Goal: Contribute content: Add original content to the website for others to see

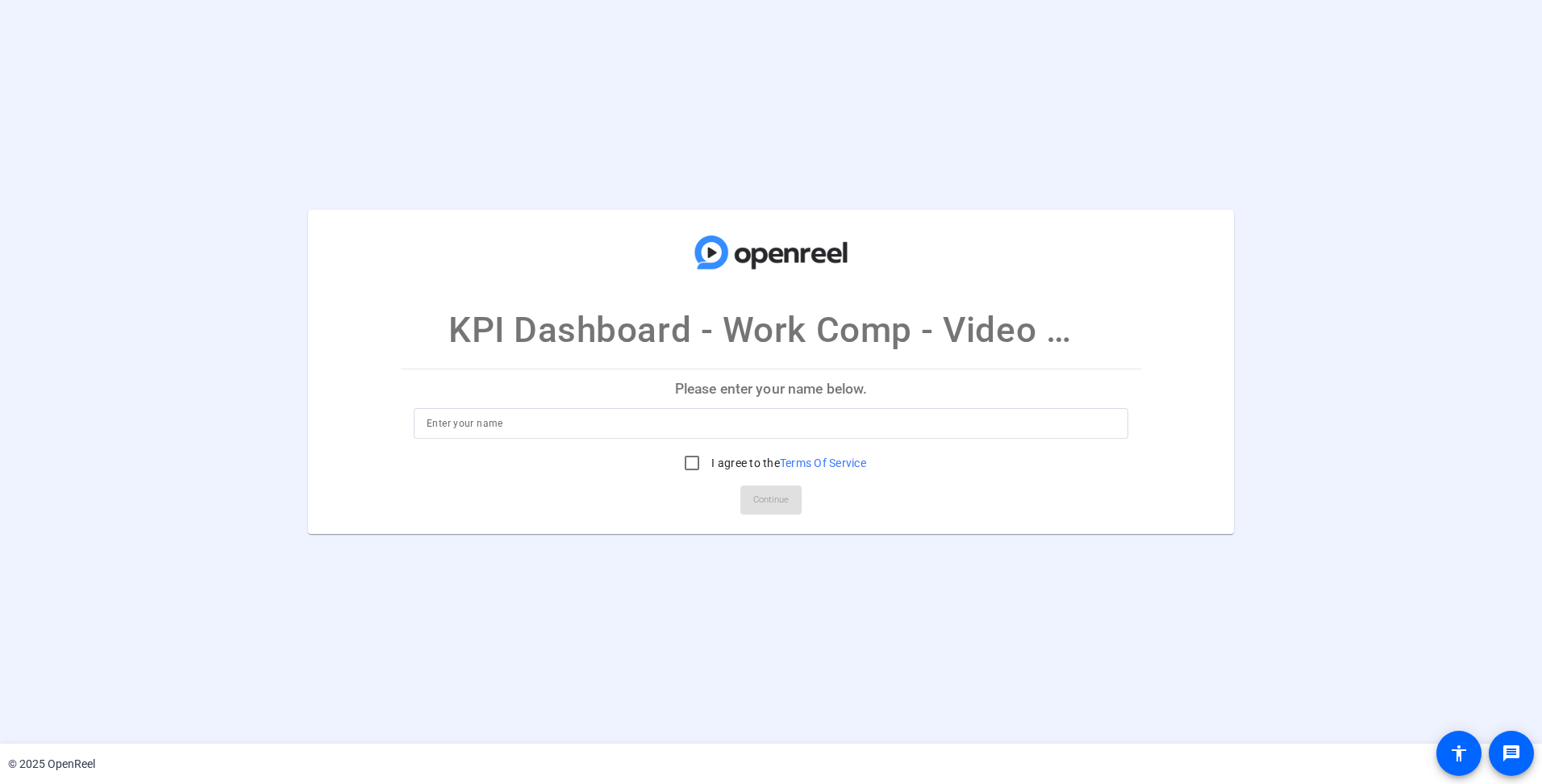
click at [598, 413] on input at bounding box center [771, 423] width 689 height 20
type input "Dan Link"
click at [688, 459] on input "I agree to the Terms Of Service" at bounding box center [692, 462] width 32 height 32
checkbox input "true"
click at [785, 502] on span "Continue" at bounding box center [771, 500] width 36 height 25
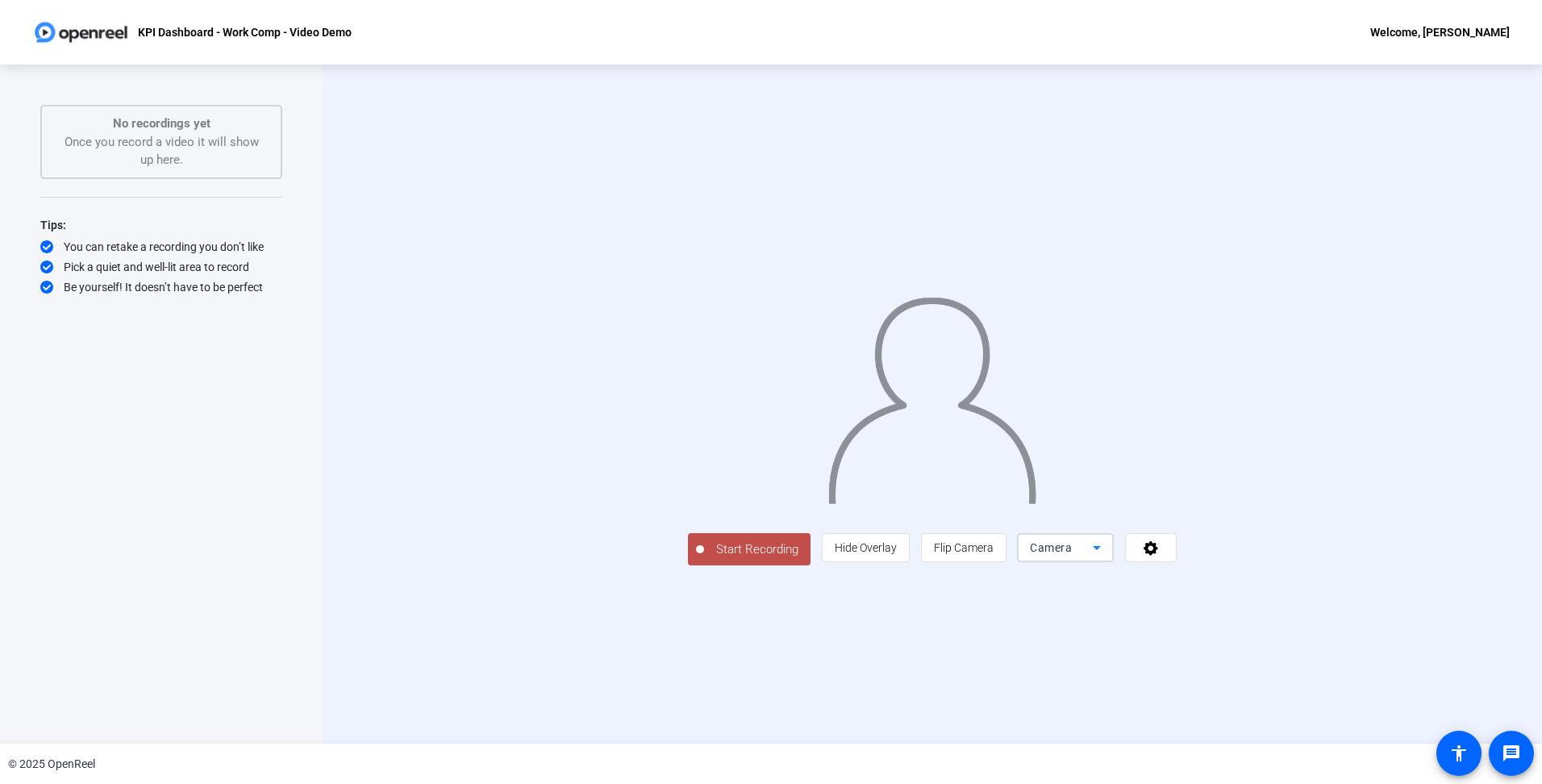
click at [1093, 558] on div "Camera" at bounding box center [1061, 547] width 63 height 20
click at [1282, 582] on mat-option "Screen" at bounding box center [1269, 579] width 97 height 32
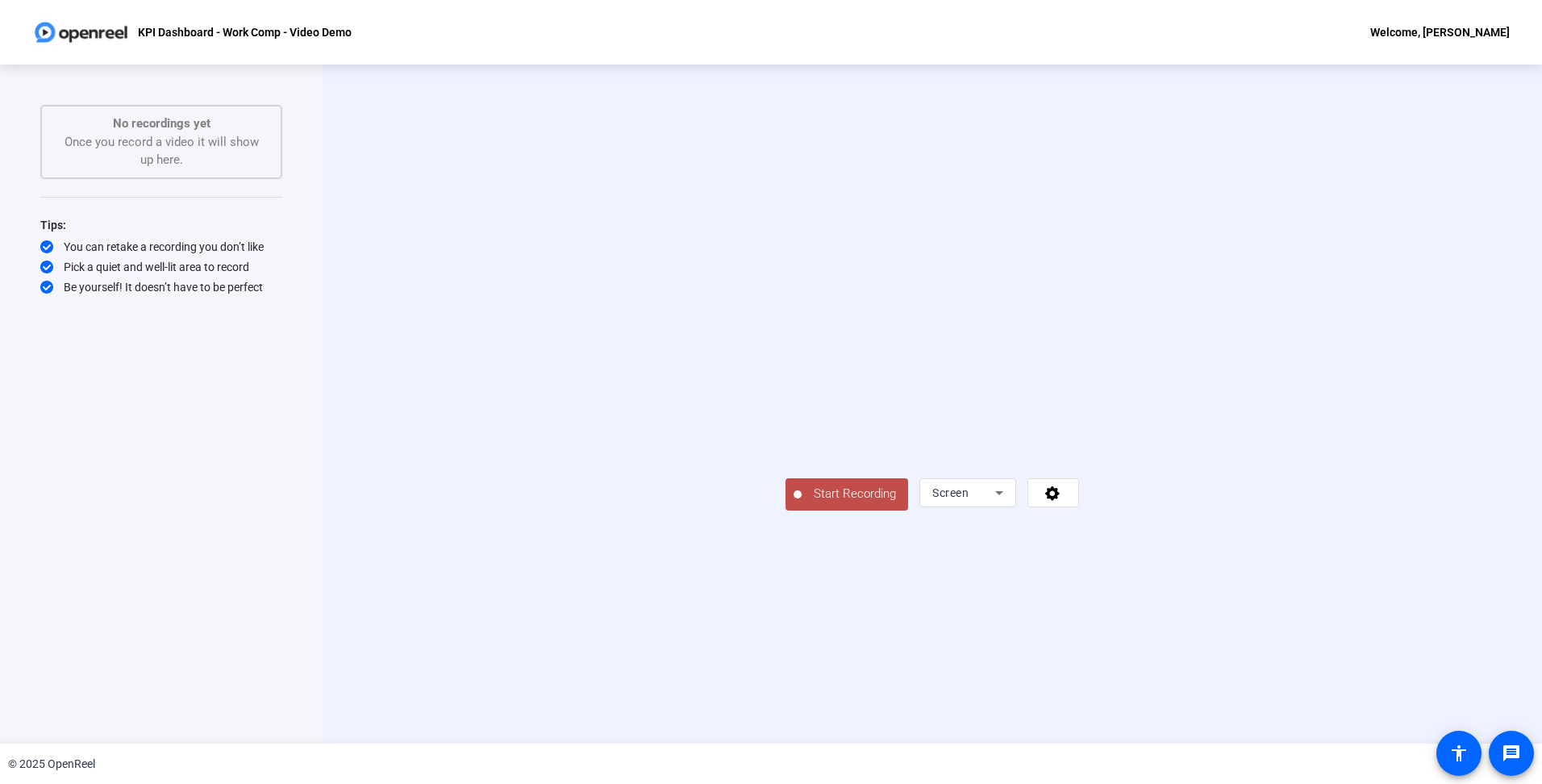
click at [801, 503] on span "Start Recording" at bounding box center [854, 494] width 107 height 19
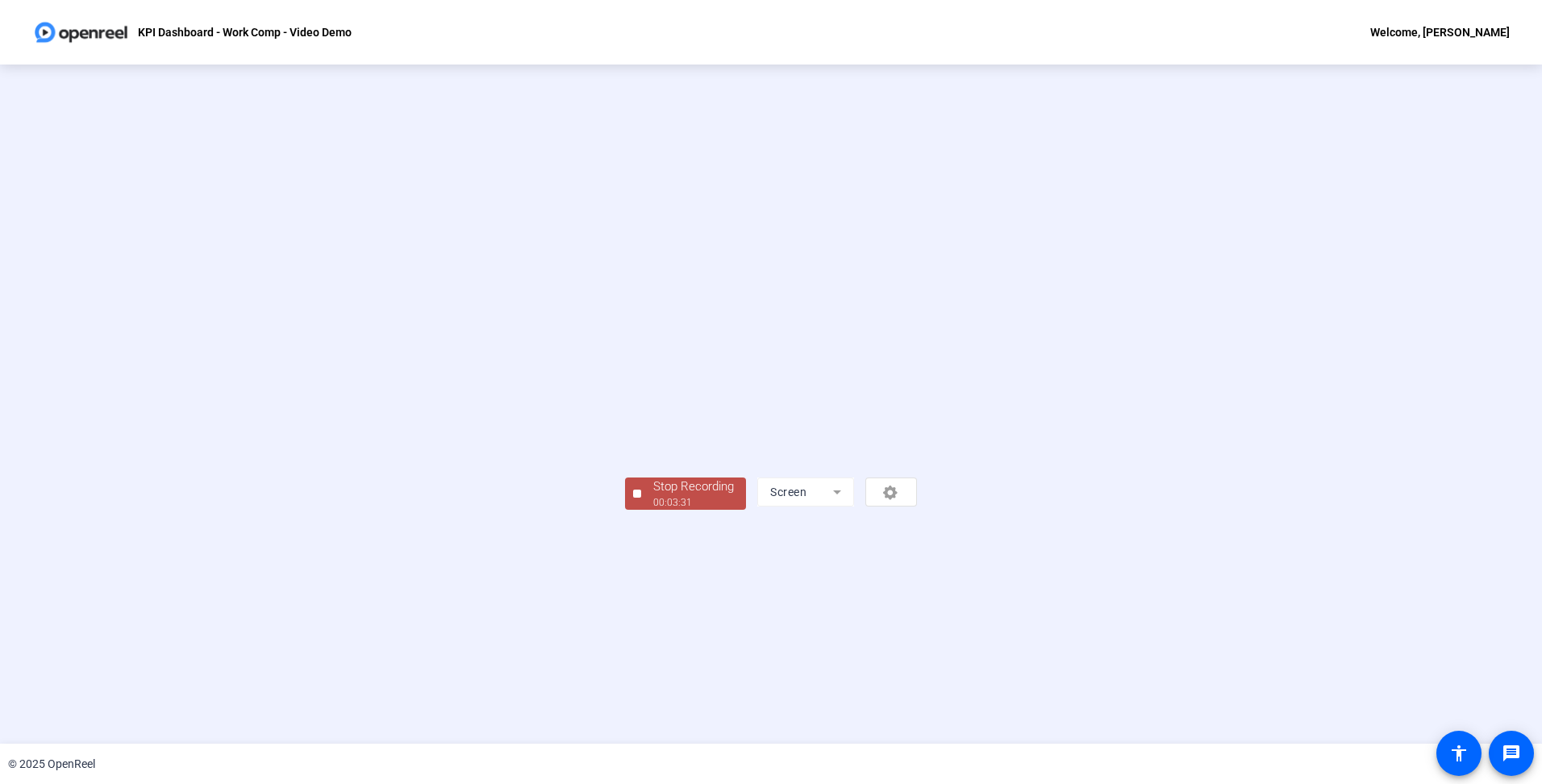
click at [653, 496] on div "Stop Recording" at bounding box center [693, 487] width 80 height 19
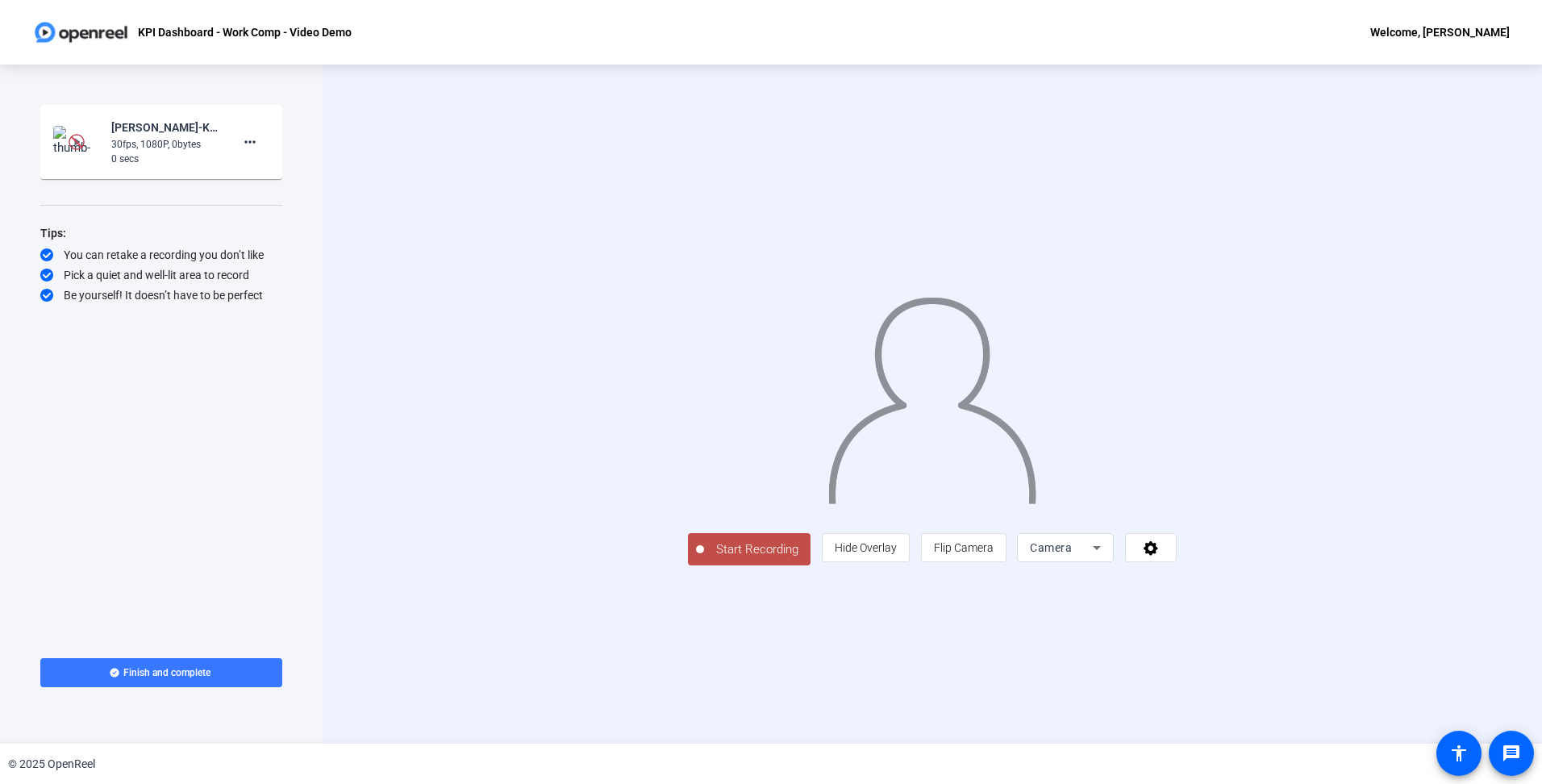
click at [393, 325] on div "Start Recording person Hide Overlay flip Flip Camera Camera" at bounding box center [932, 404] width 1219 height 679
click at [1072, 554] on span "Camera" at bounding box center [1050, 547] width 42 height 13
click at [1252, 575] on span "Screen" at bounding box center [1243, 579] width 30 height 20
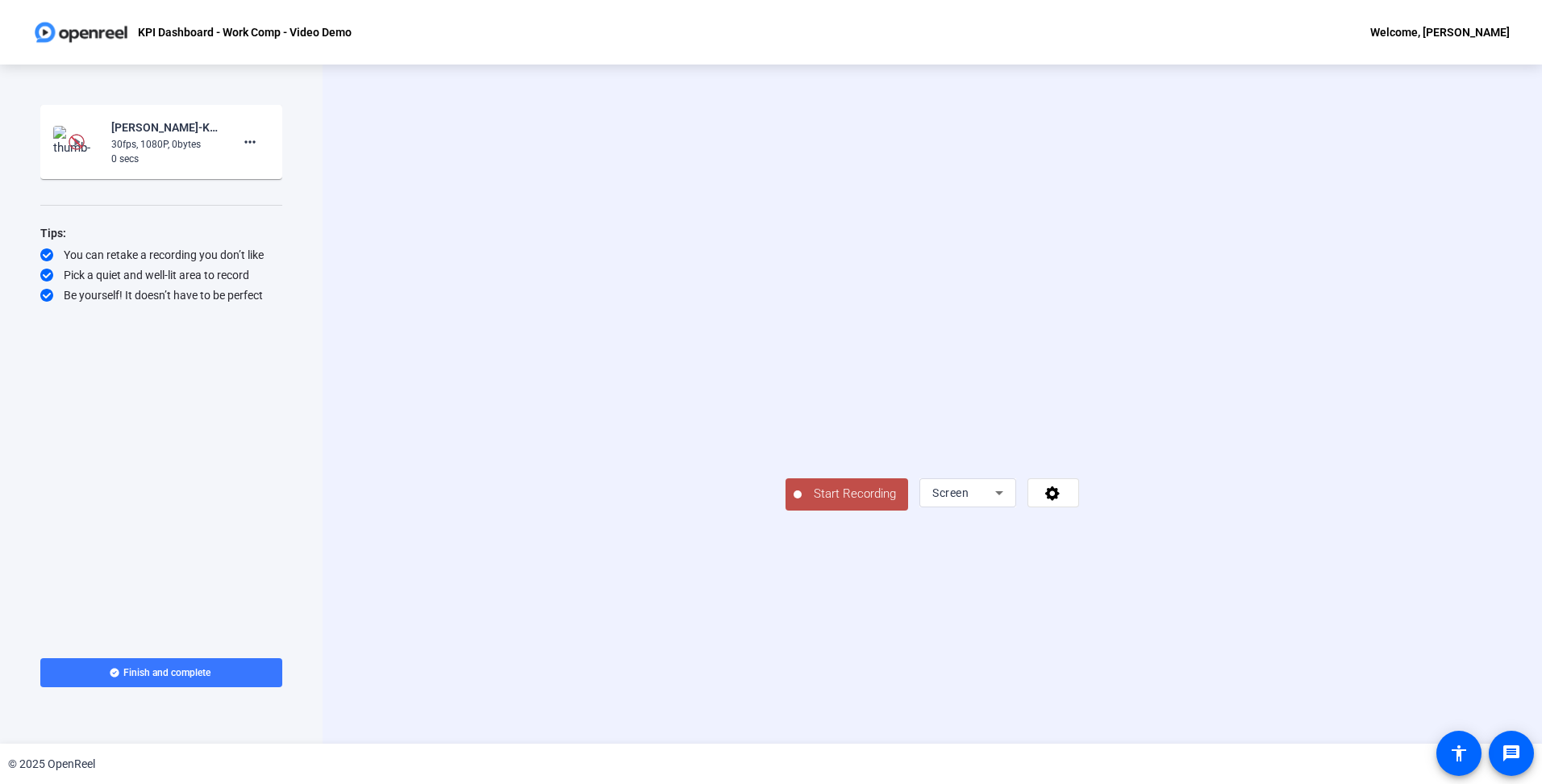
click at [801, 503] on span "Start Recording" at bounding box center [854, 494] width 107 height 19
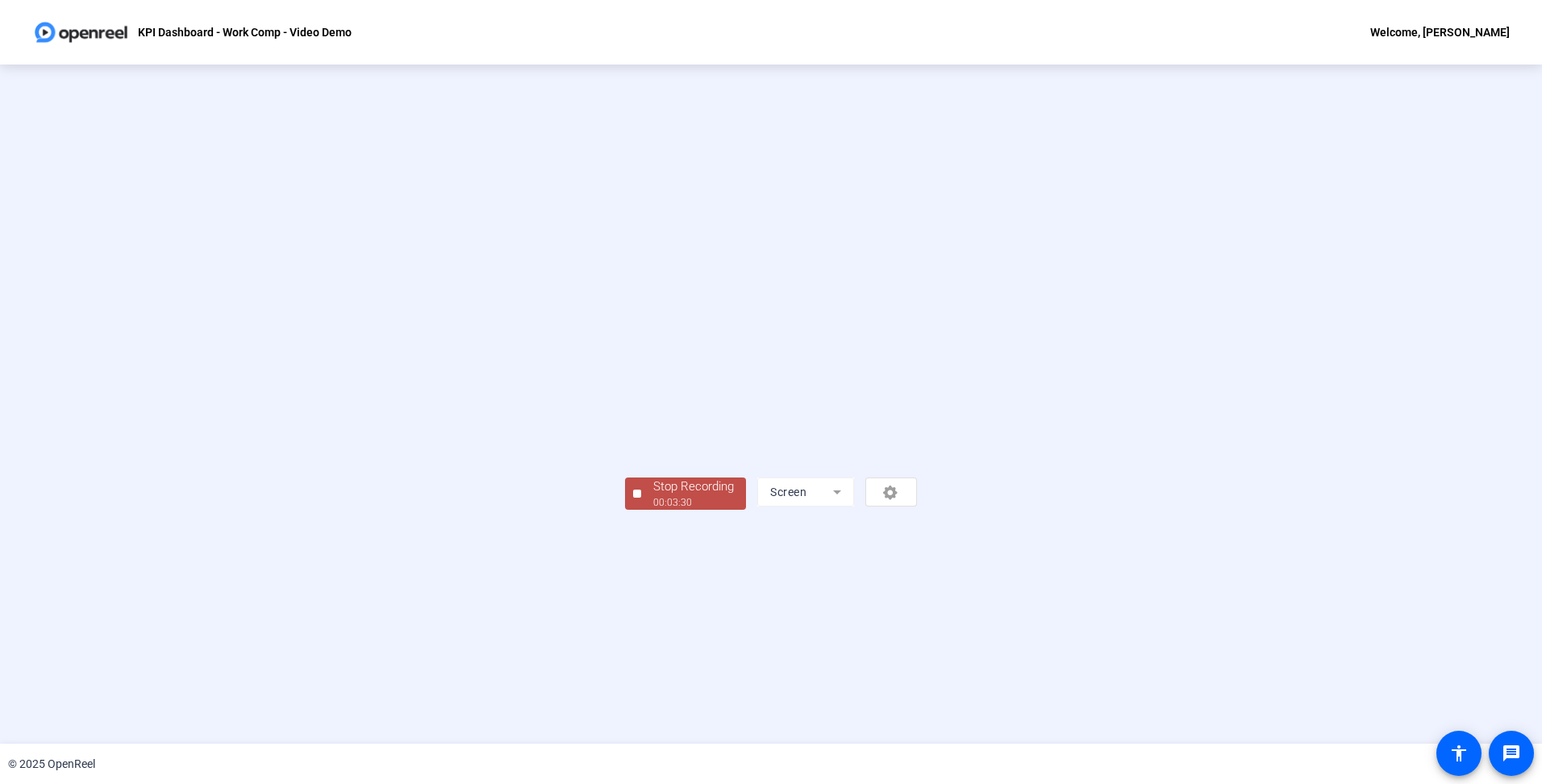
click at [641, 510] on span "Stop Recording 00:03:30" at bounding box center [693, 493] width 105 height 33
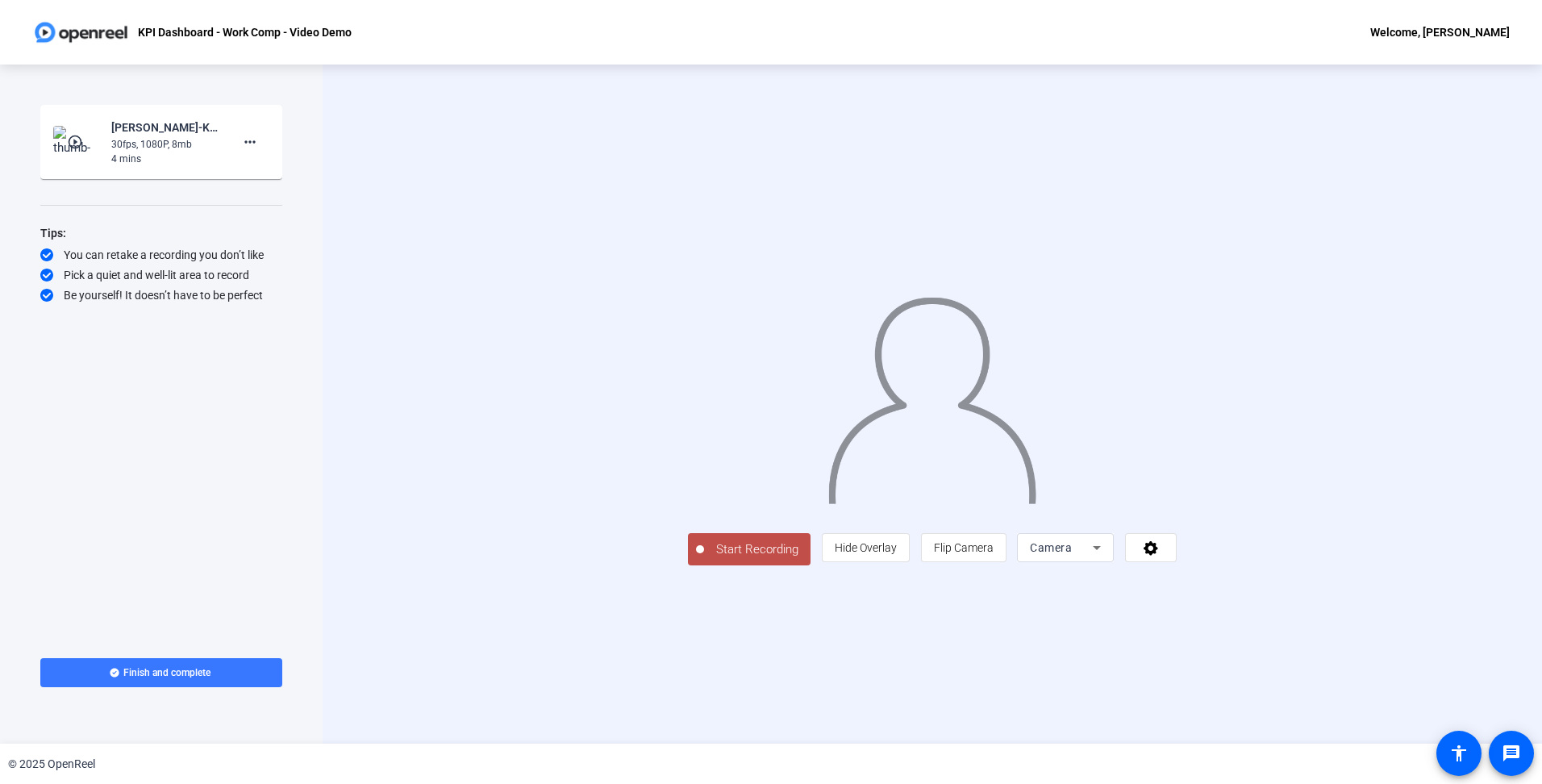
click at [75, 137] on mat-icon "play_circle_outline" at bounding box center [76, 142] width 20 height 16
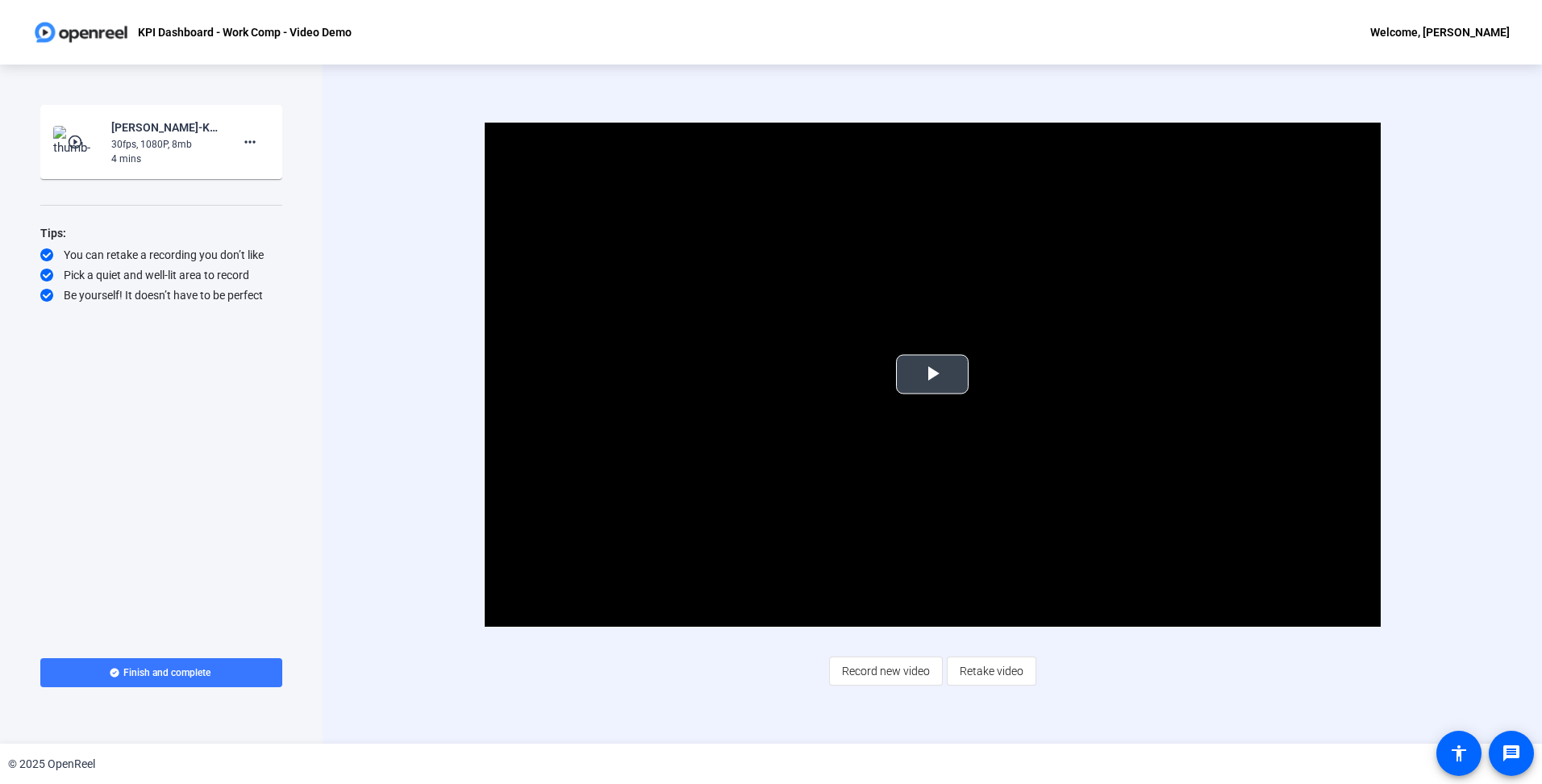
click at [932, 375] on span "Video Player" at bounding box center [932, 375] width 0 height 0
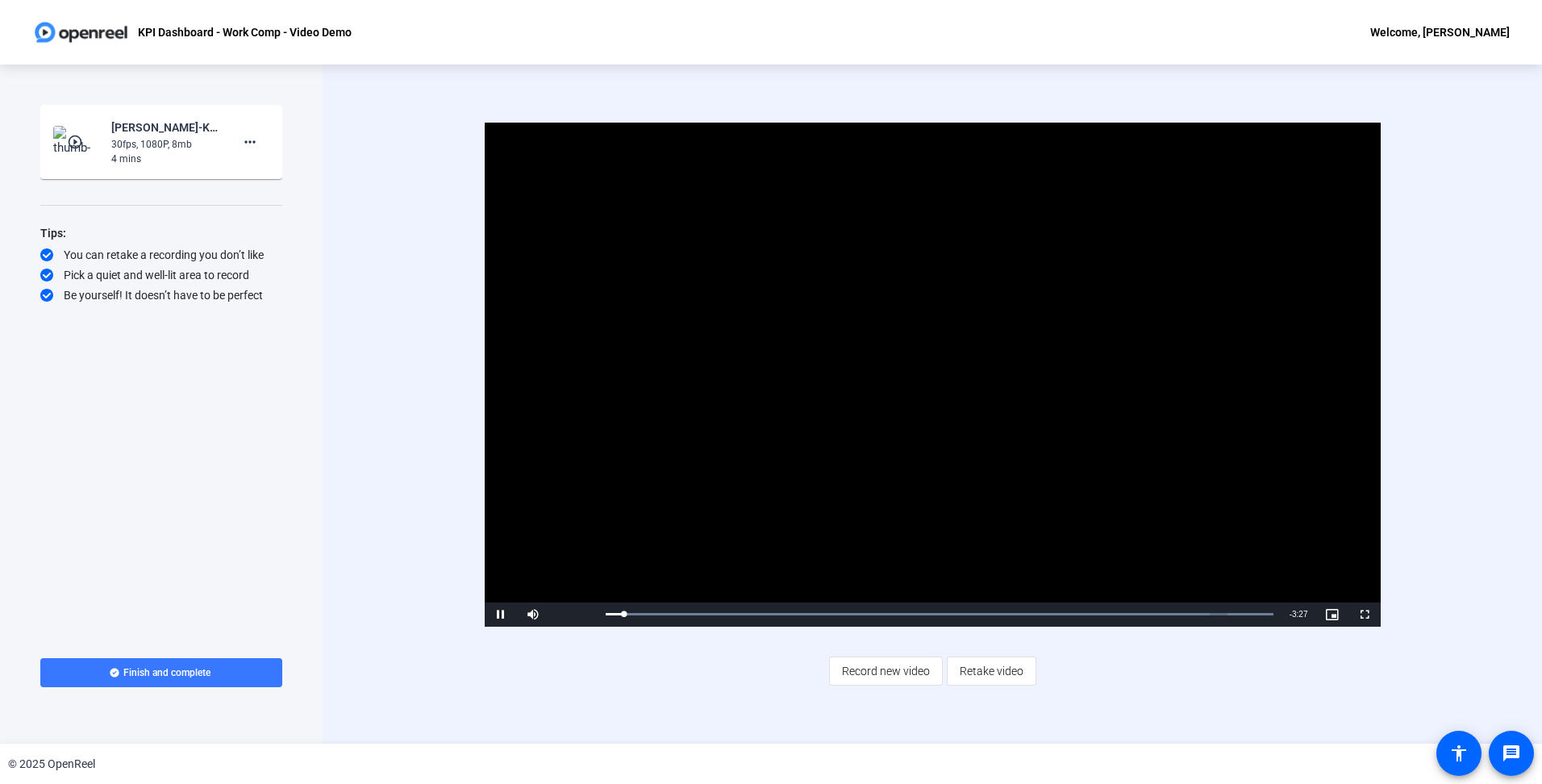
click at [1106, 703] on div "Video Player is loading. Play Video Pause Mute Current Time 0:05 / Duration 3:3…" at bounding box center [932, 404] width 1219 height 679
drag, startPoint x: 587, startPoint y: 612, endPoint x: 605, endPoint y: 611, distance: 18.0
click at [605, 611] on div "Pause Mute 100% Current Time 0:08 / Duration 3:32 Loaded : 100.00% 0:00 0:09 St…" at bounding box center [932, 614] width 896 height 25
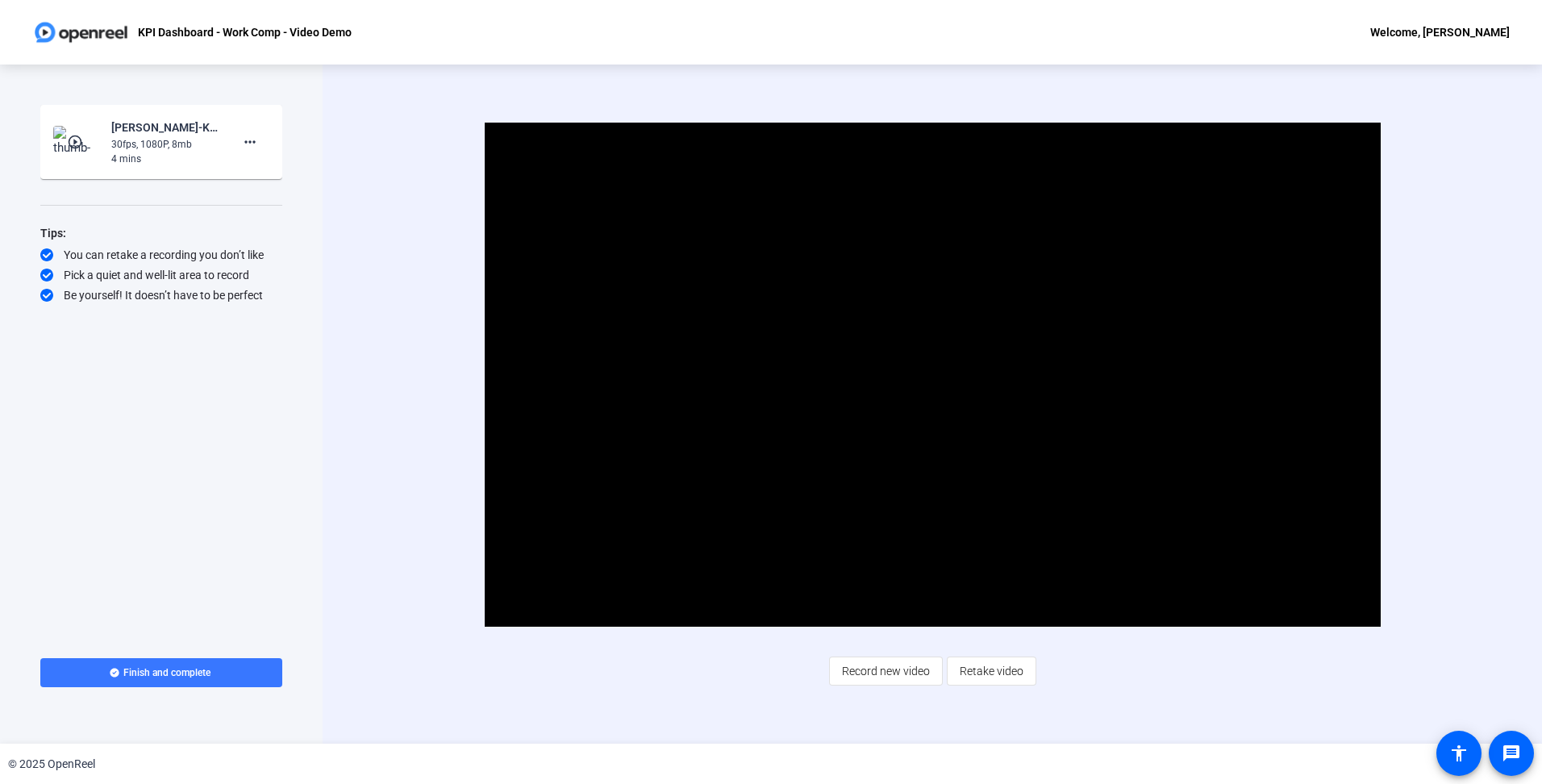
click at [432, 688] on div "Video Player is loading. Play Video Pause Mute 100% Current Time 0:20 / Duratio…" at bounding box center [932, 404] width 1219 height 679
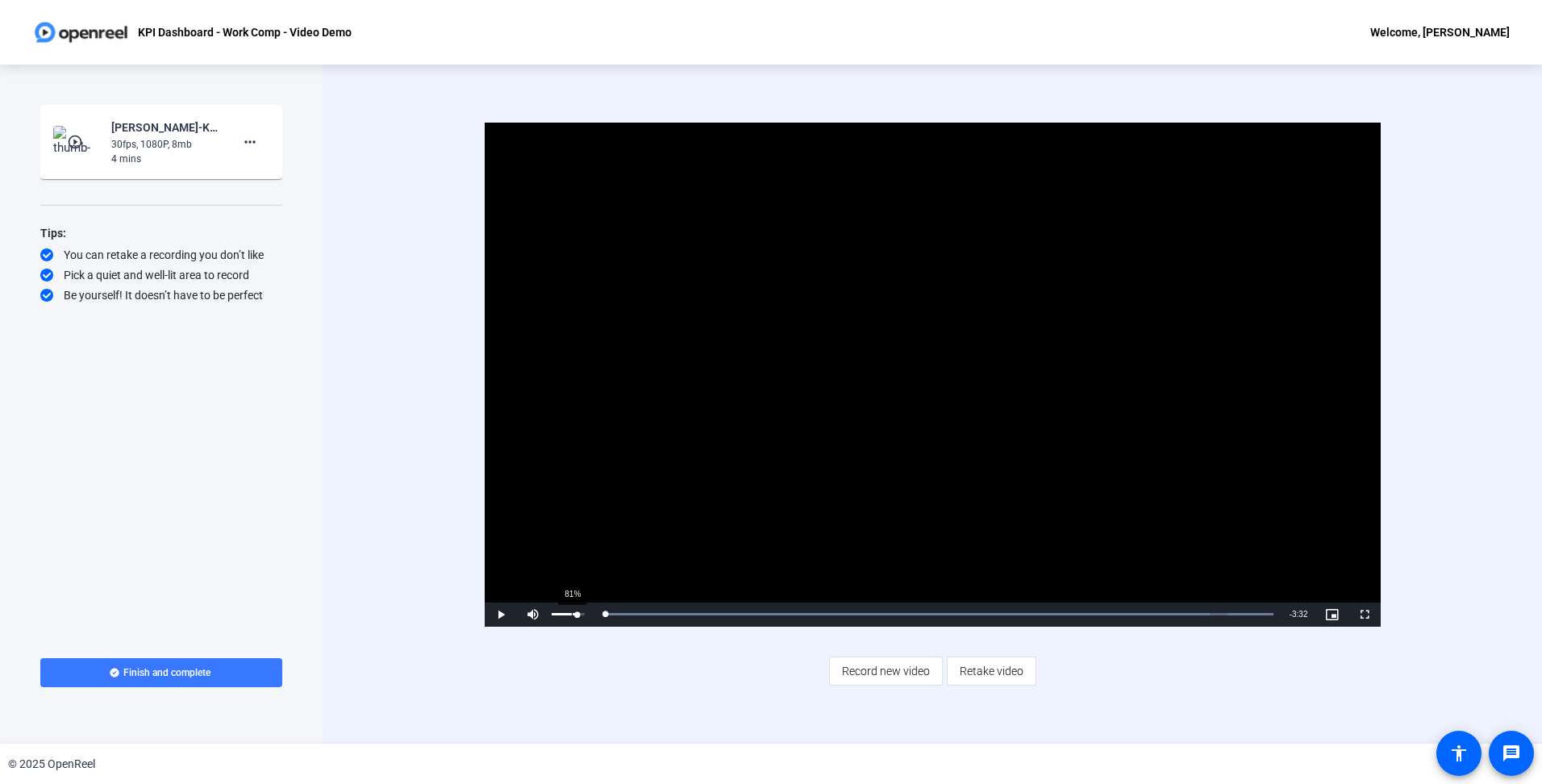
drag, startPoint x: 679, startPoint y: 612, endPoint x: 571, endPoint y: 612, distance: 108.0
click at [571, 612] on div "Play Mute 81% Current Time 0:00 / Duration 3:32 Loaded : 100.00% 0:00 0:00 Stre…" at bounding box center [932, 614] width 896 height 25
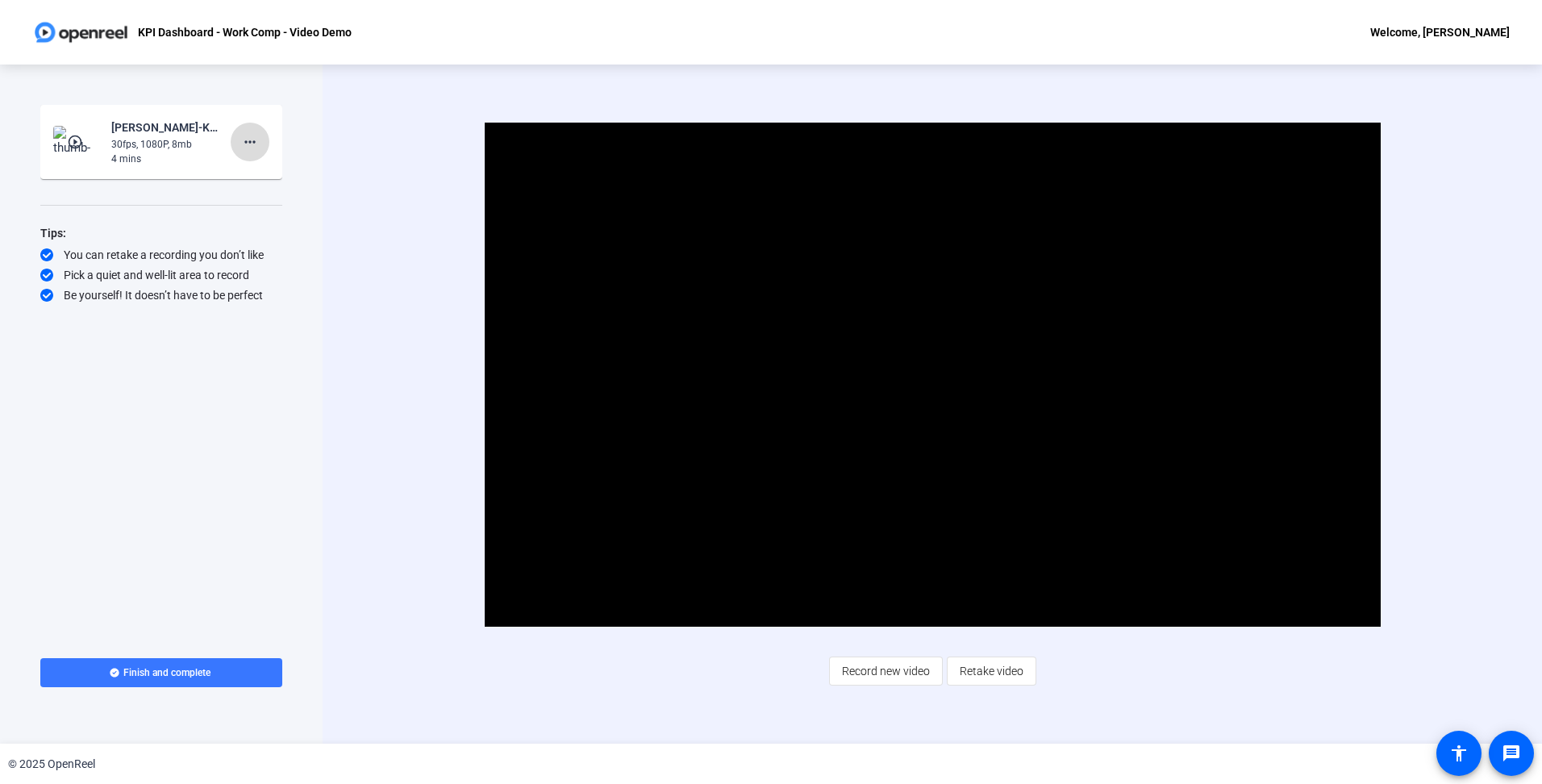
click at [253, 153] on span at bounding box center [249, 142] width 39 height 39
click at [289, 183] on span "Delete clip" at bounding box center [276, 175] width 64 height 20
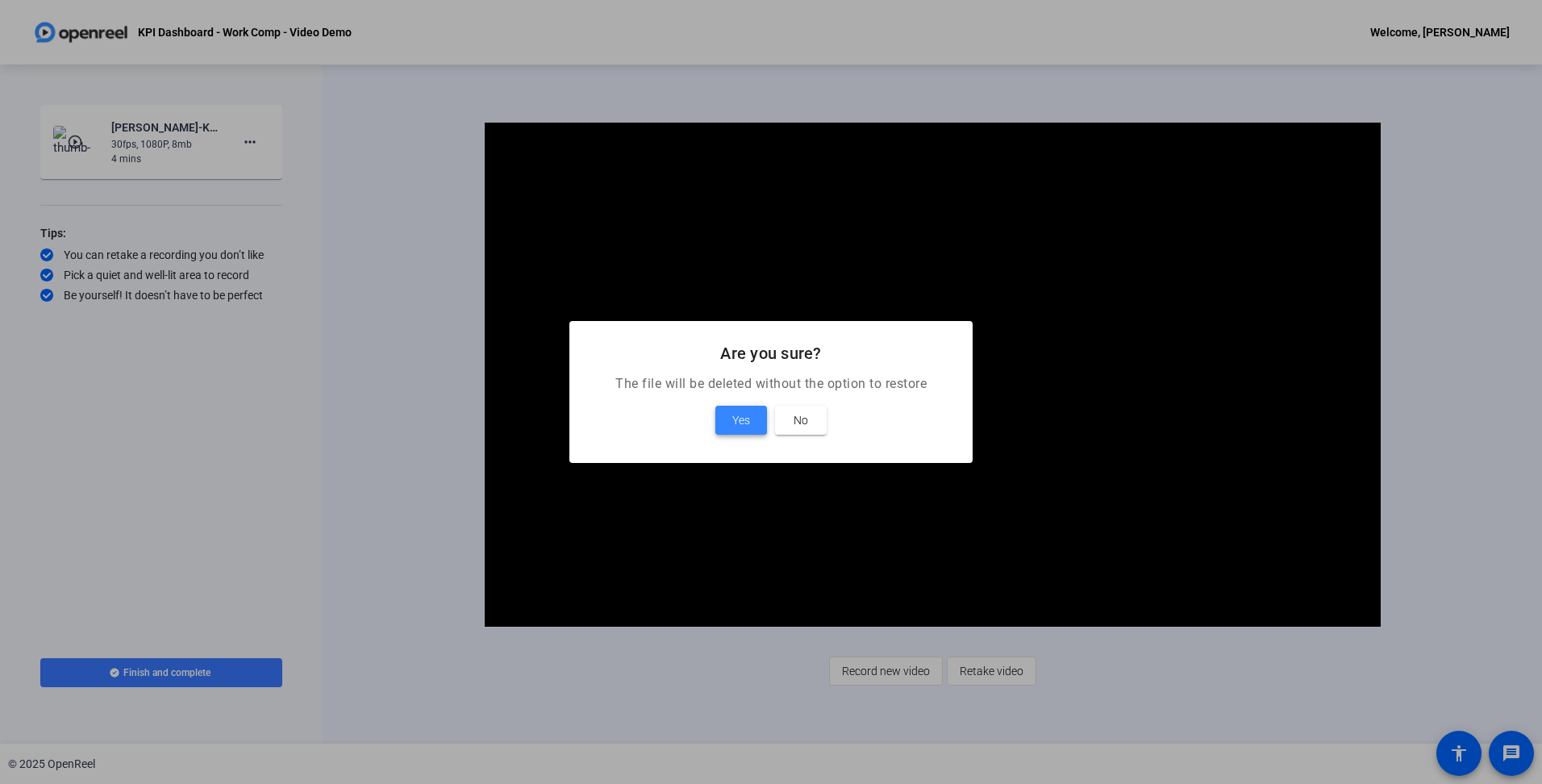
click at [746, 425] on span "Yes" at bounding box center [741, 420] width 18 height 20
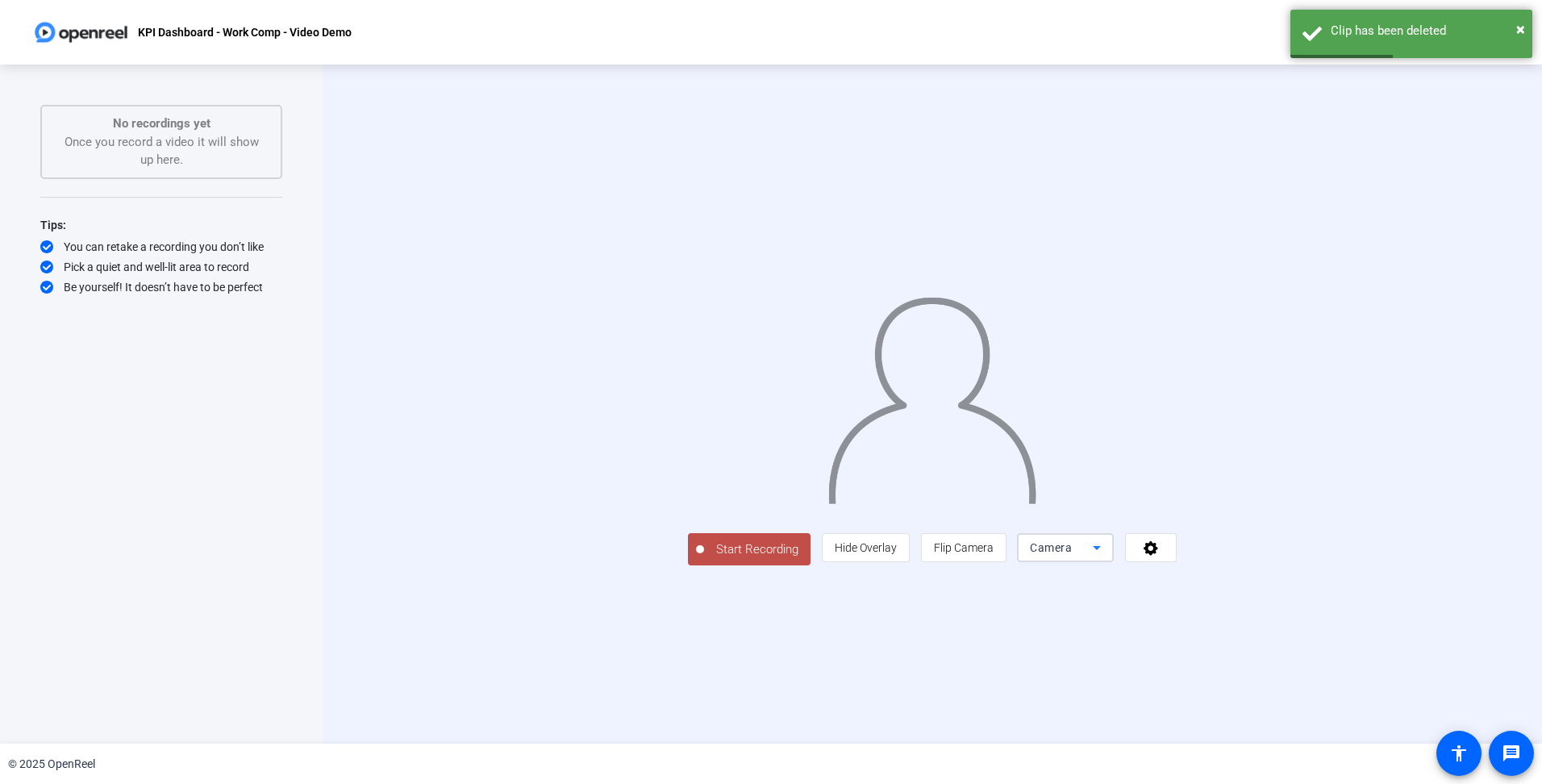
click at [1072, 554] on span "Camera" at bounding box center [1050, 547] width 42 height 13
click at [1241, 577] on span "Screen" at bounding box center [1243, 579] width 30 height 20
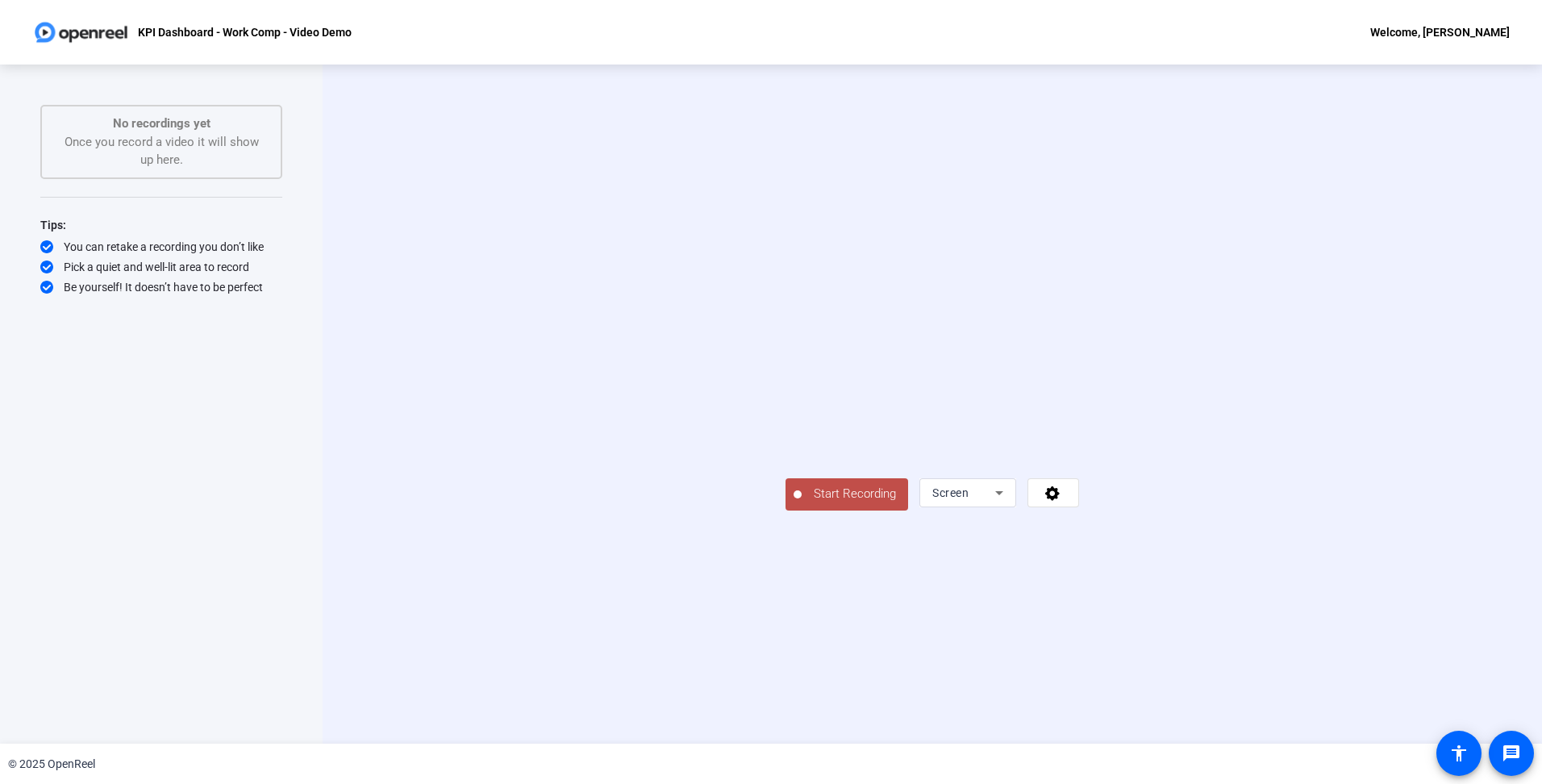
click at [801, 503] on span "Start Recording" at bounding box center [854, 494] width 107 height 19
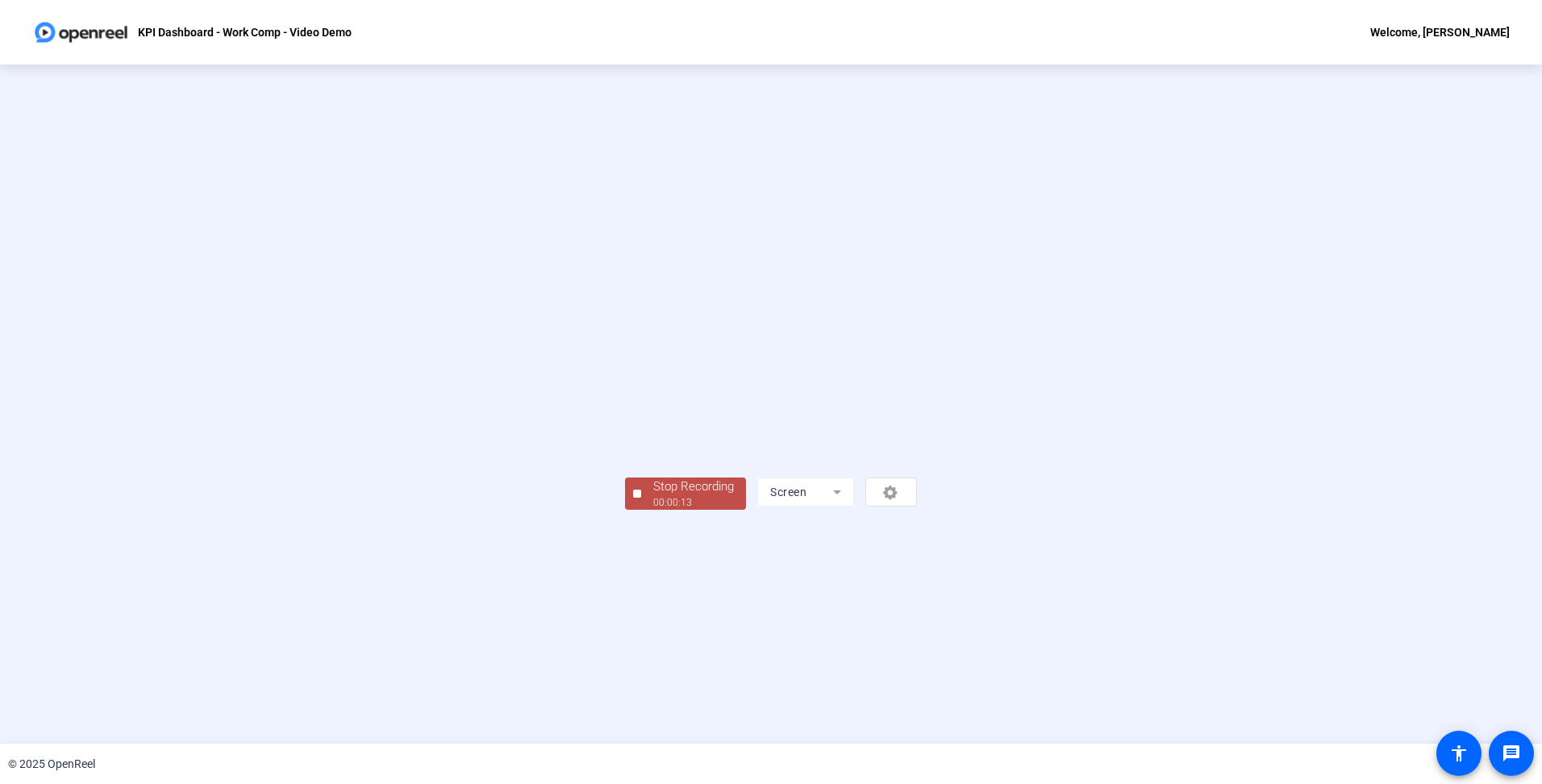
click at [653, 509] on div "00:00:13" at bounding box center [693, 502] width 80 height 14
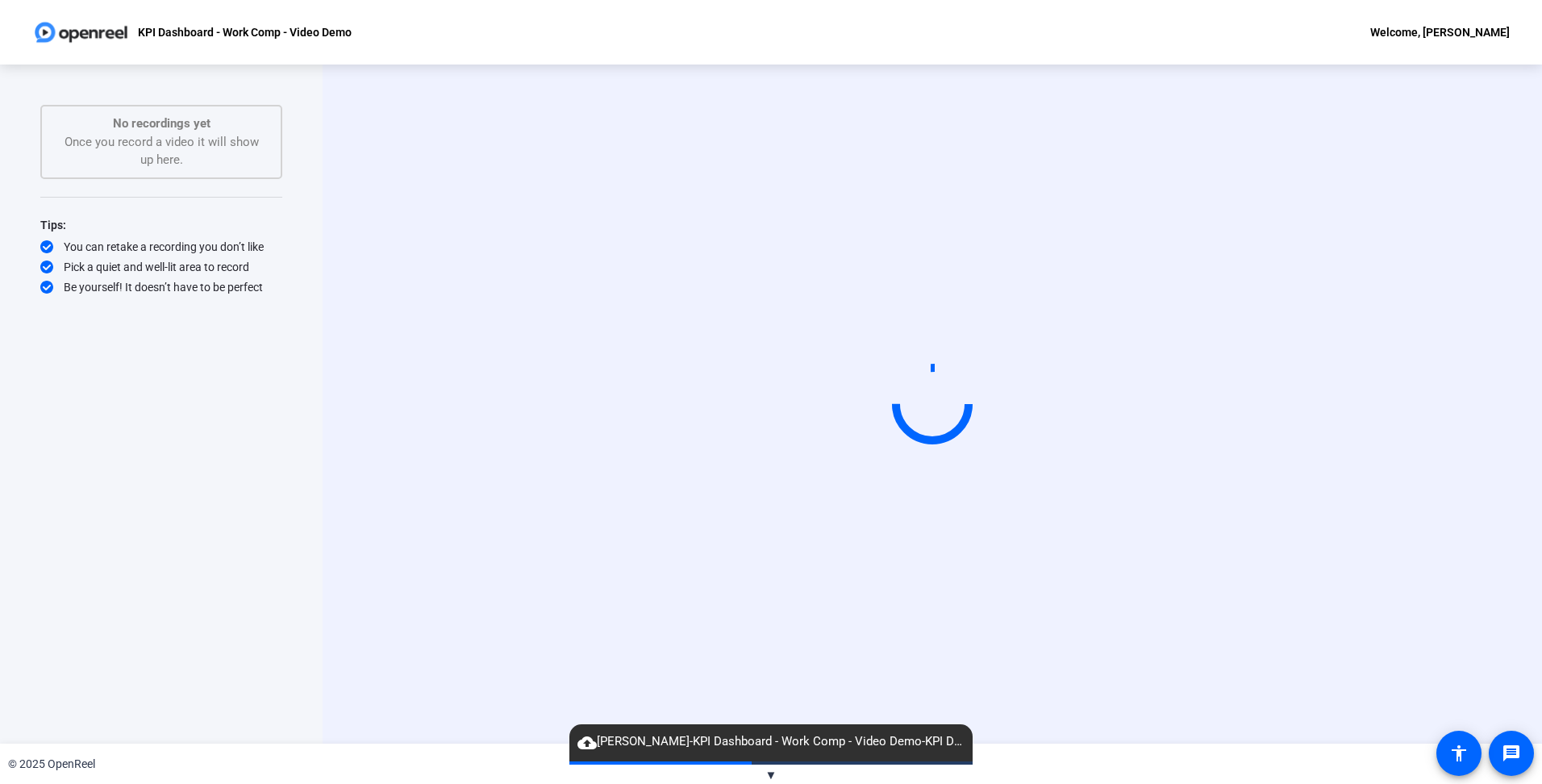
click at [1045, 705] on div "Start Recording" at bounding box center [932, 404] width 1219 height 679
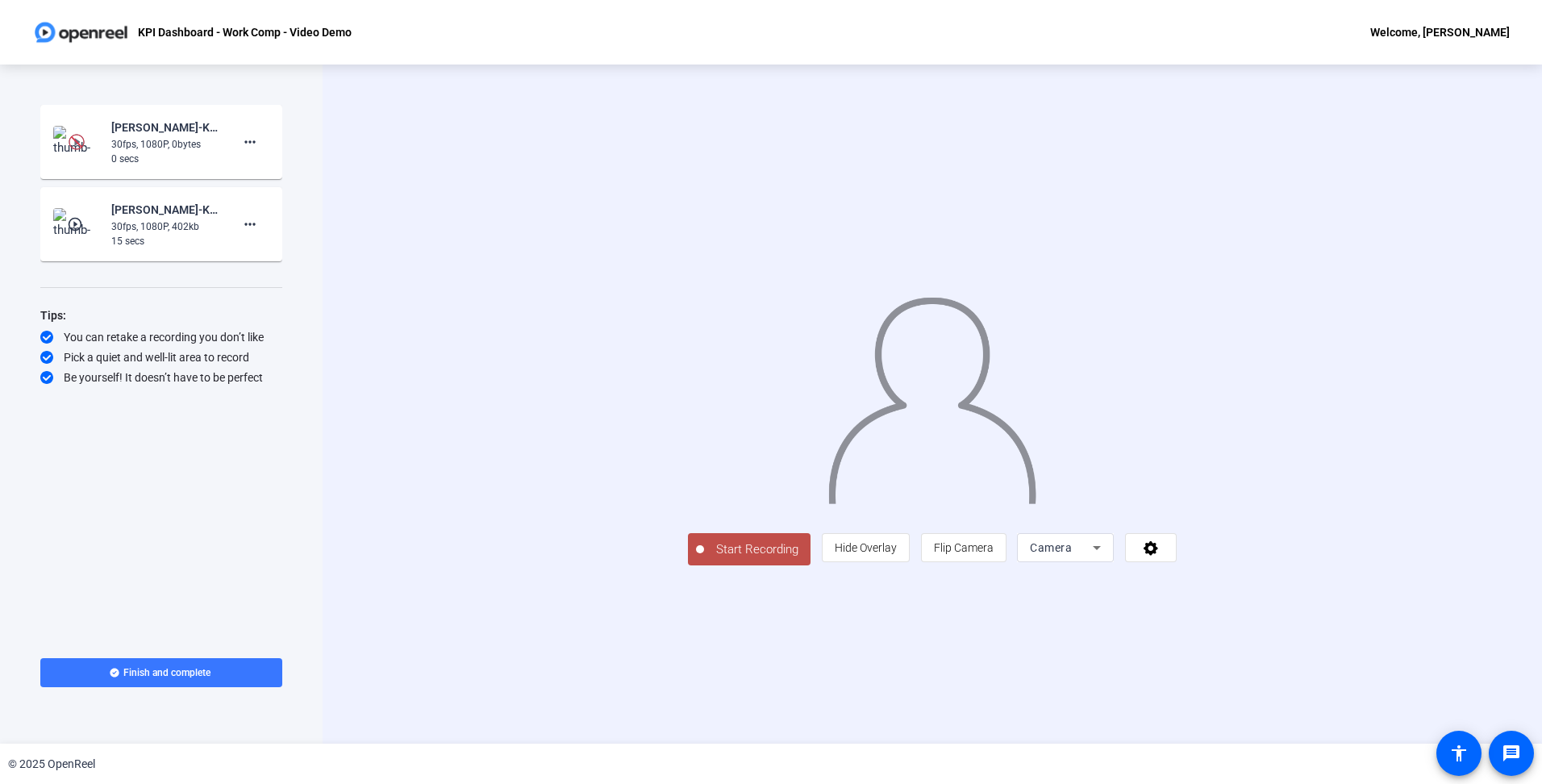
click at [91, 218] on img at bounding box center [76, 224] width 47 height 32
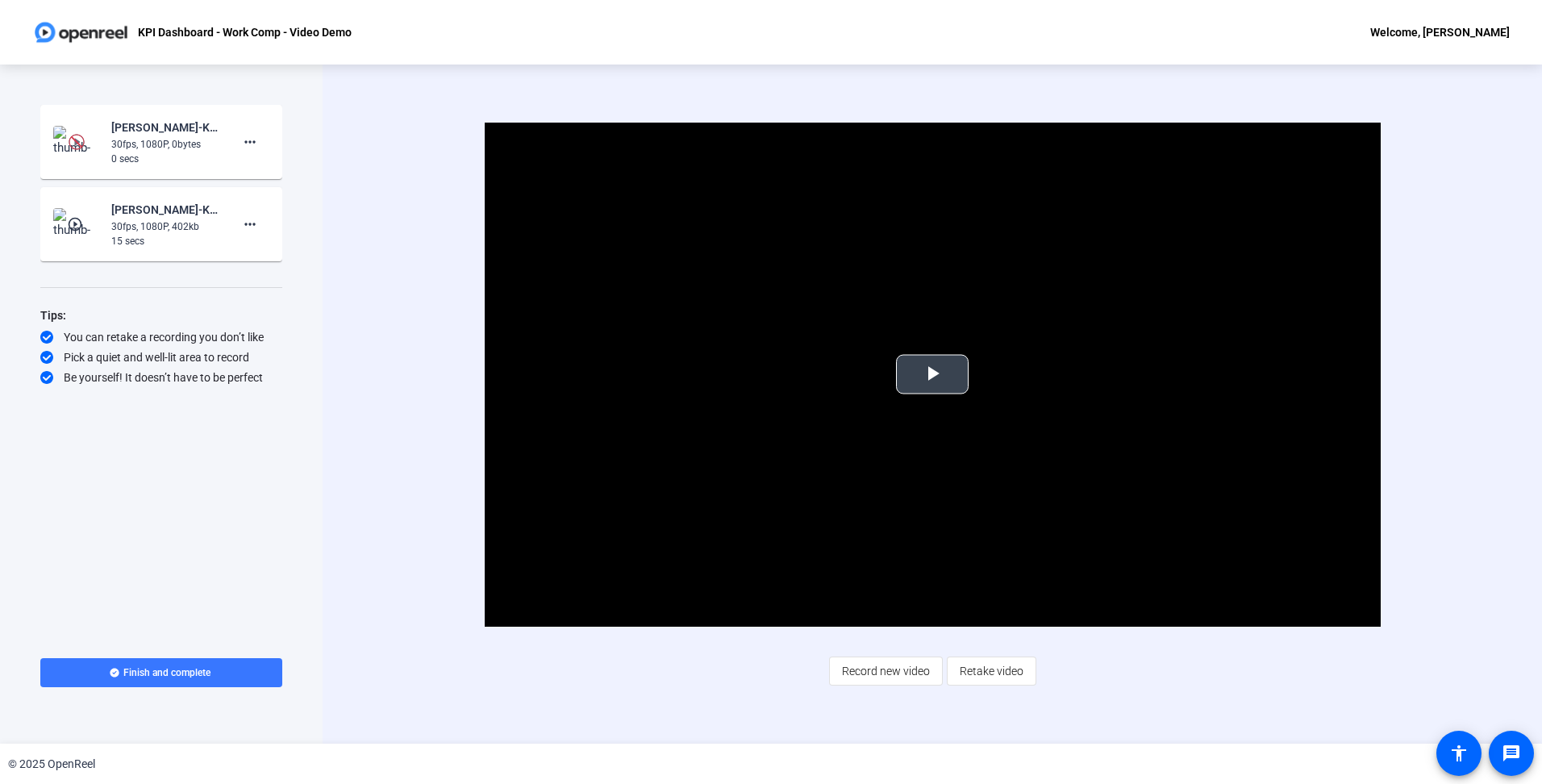
click at [932, 375] on span "Video Player" at bounding box center [932, 375] width 0 height 0
click at [256, 228] on mat-icon "more_horiz" at bounding box center [250, 224] width 20 height 20
click at [289, 260] on span "Delete clip" at bounding box center [276, 258] width 64 height 20
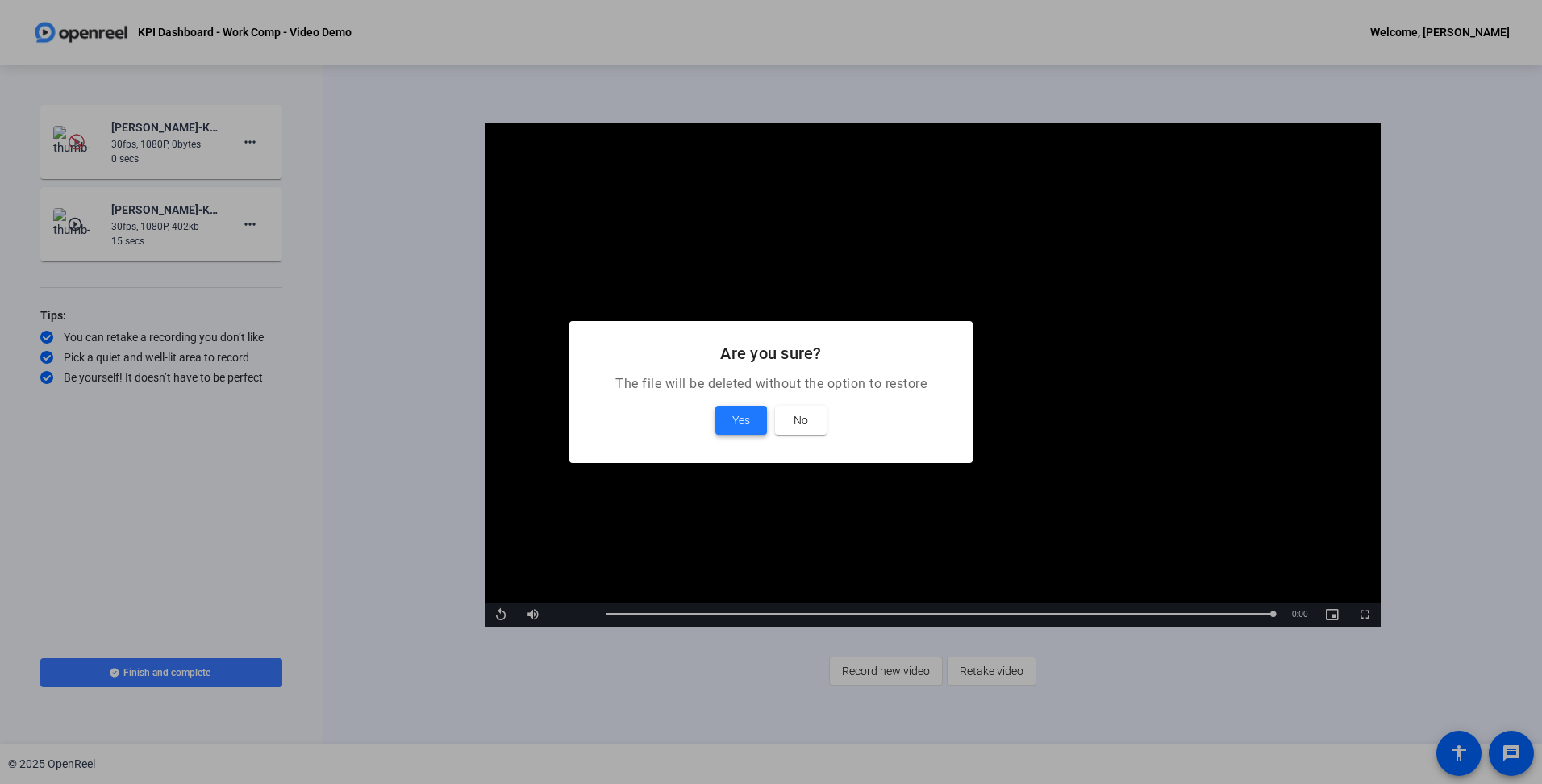
click at [753, 425] on span at bounding box center [741, 420] width 52 height 39
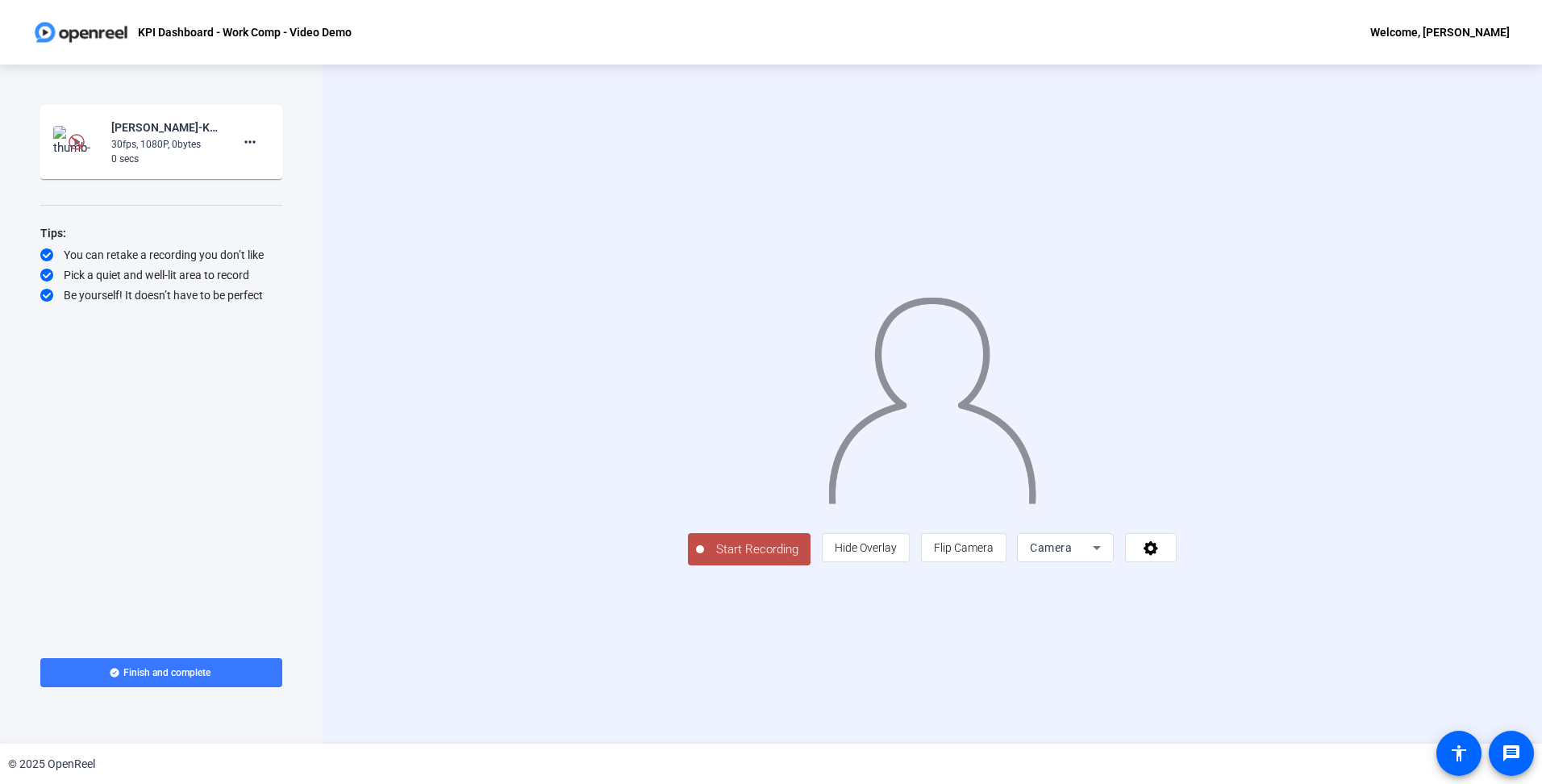
click at [343, 156] on div "Start Recording person Hide Overlay flip Flip Camera Camera" at bounding box center [932, 404] width 1219 height 679
click at [75, 142] on mat-icon "play_circle_outline" at bounding box center [76, 142] width 20 height 16
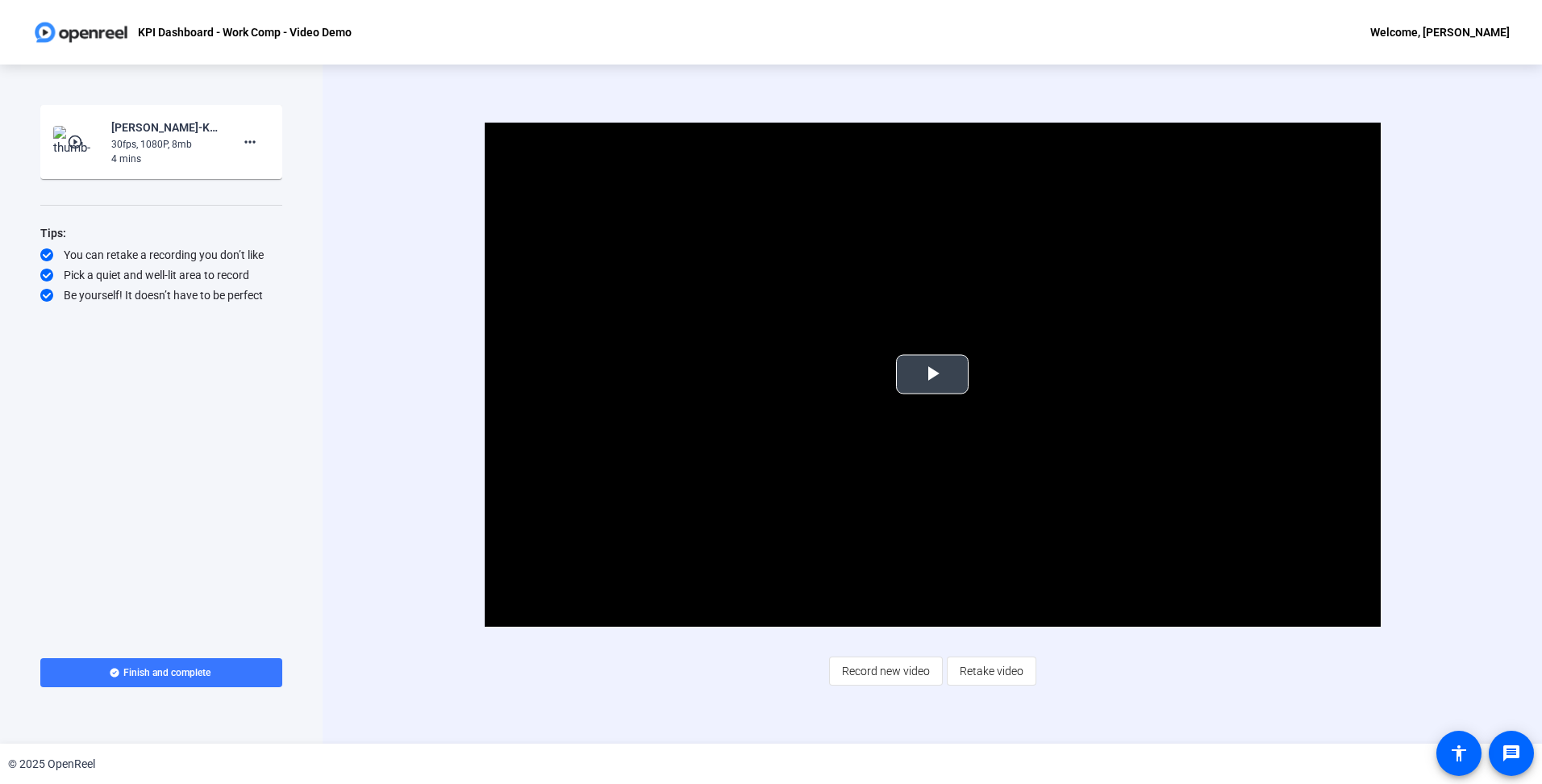
click at [932, 375] on span "Video Player" at bounding box center [932, 375] width 0 height 0
click at [252, 146] on mat-icon "more_horiz" at bounding box center [250, 142] width 20 height 20
click at [358, 291] on div at bounding box center [771, 392] width 1542 height 784
click at [208, 668] on span "Finish and complete" at bounding box center [167, 673] width 87 height 13
